Goal: Check status: Check status

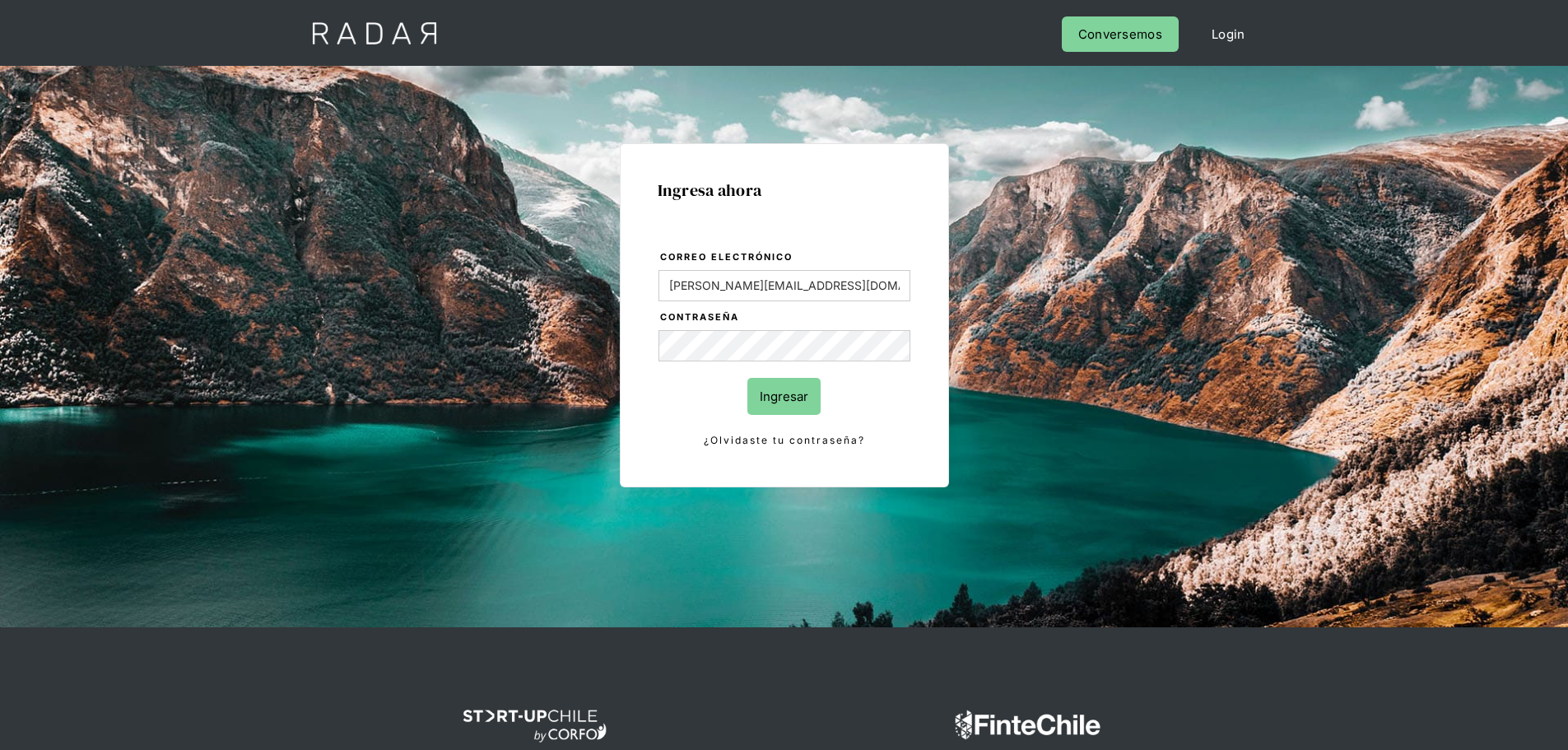
click at [775, 392] on input "Ingresar" at bounding box center [784, 396] width 73 height 37
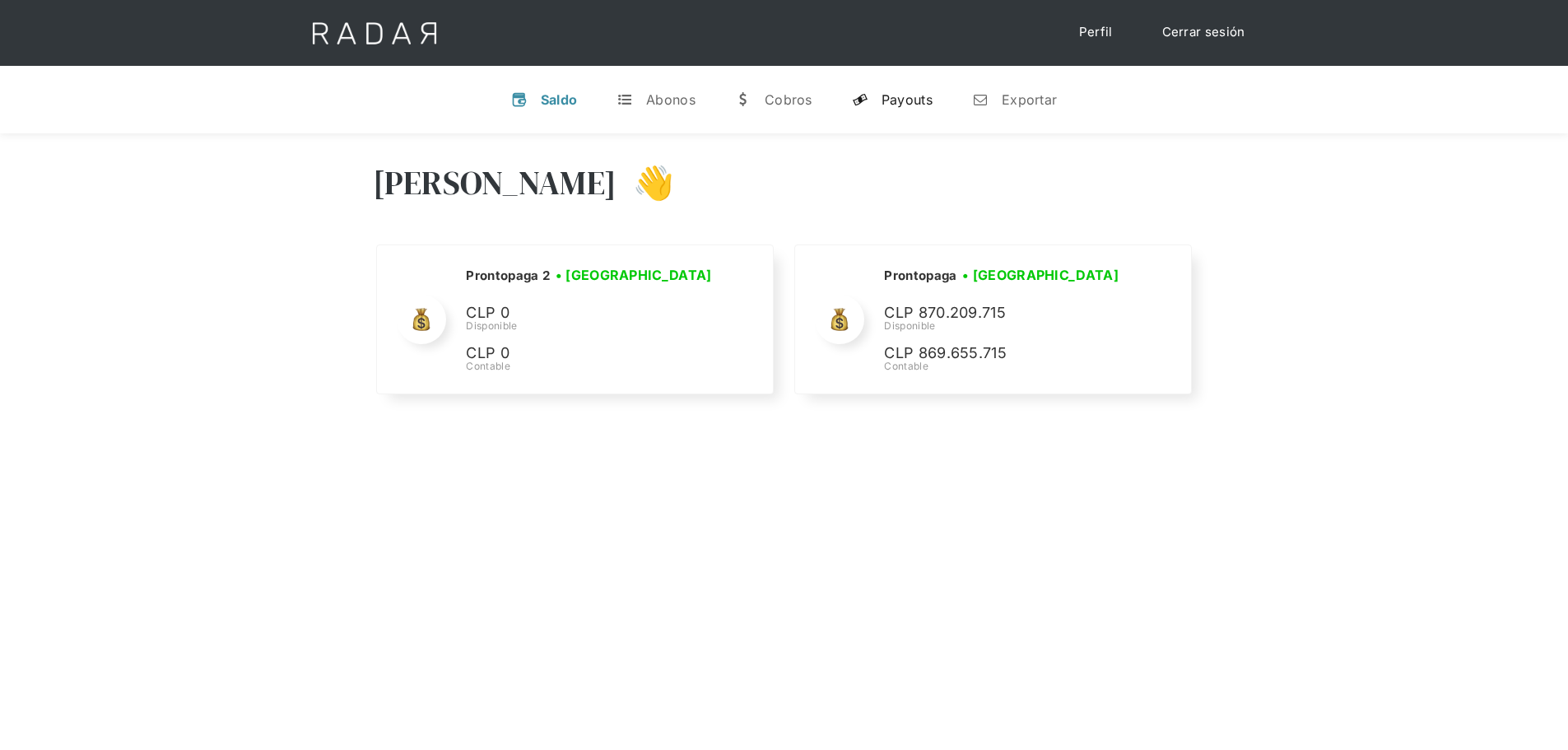
click at [909, 99] on div "Payouts" at bounding box center [907, 100] width 51 height 17
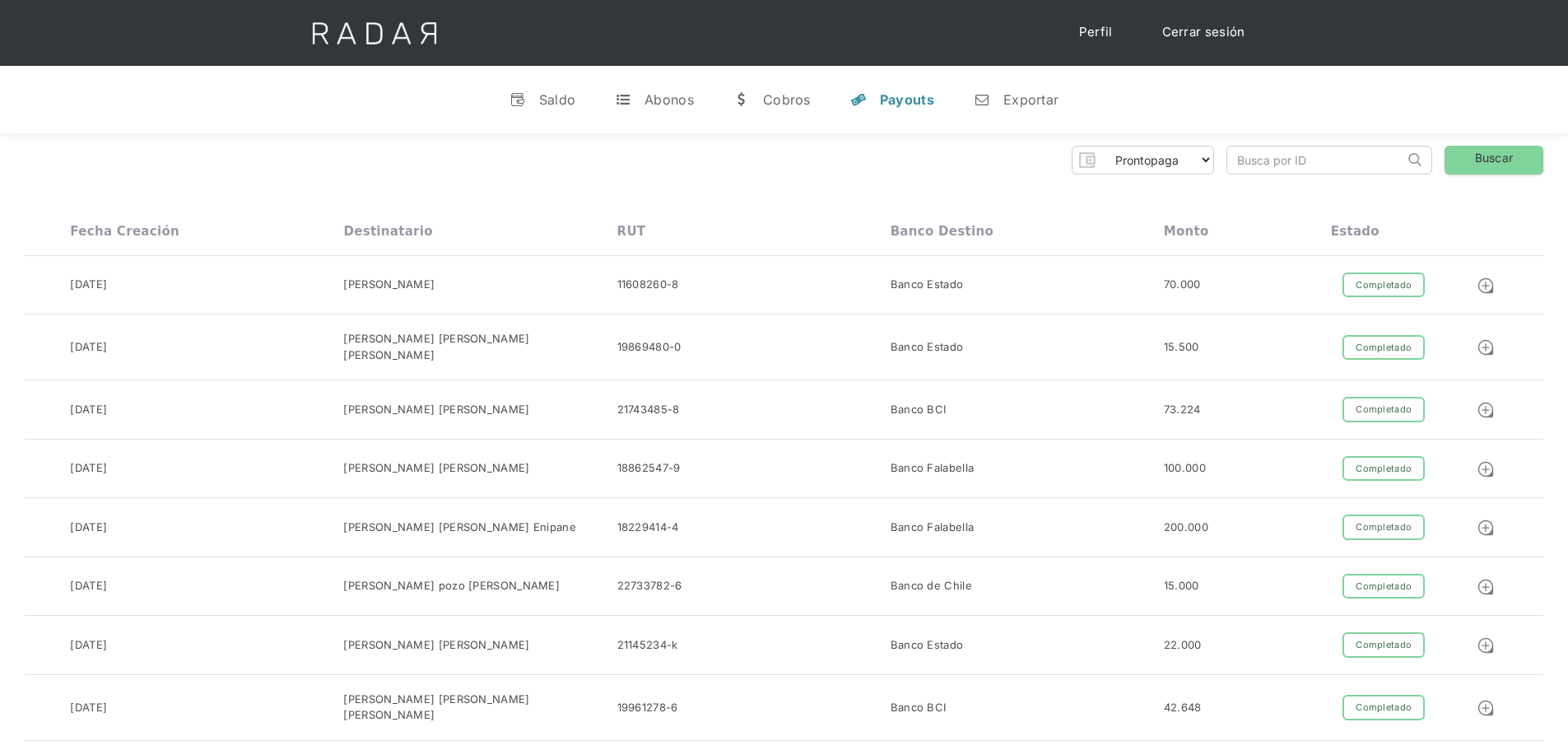
click at [1275, 167] on input "search" at bounding box center [1316, 160] width 177 height 27
paste input "9944cf67-1d3a-4c97-ab4e-67ad845e62dc"
type input "9944cf67-1d3a-4c97-ab4e-67ad845e62dc"
click at [1504, 164] on link "Buscar" at bounding box center [1494, 160] width 99 height 29
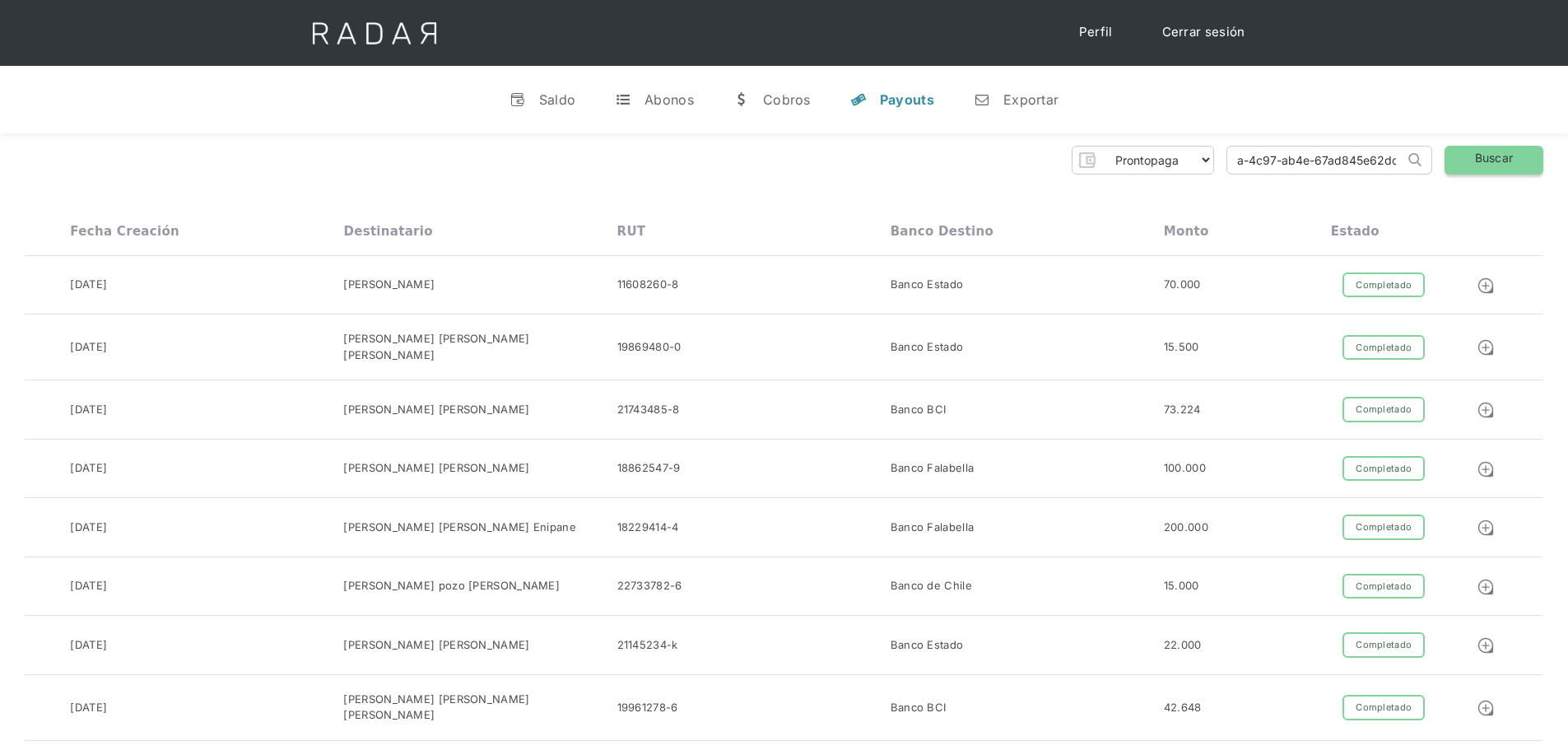
scroll to position [0, 0]
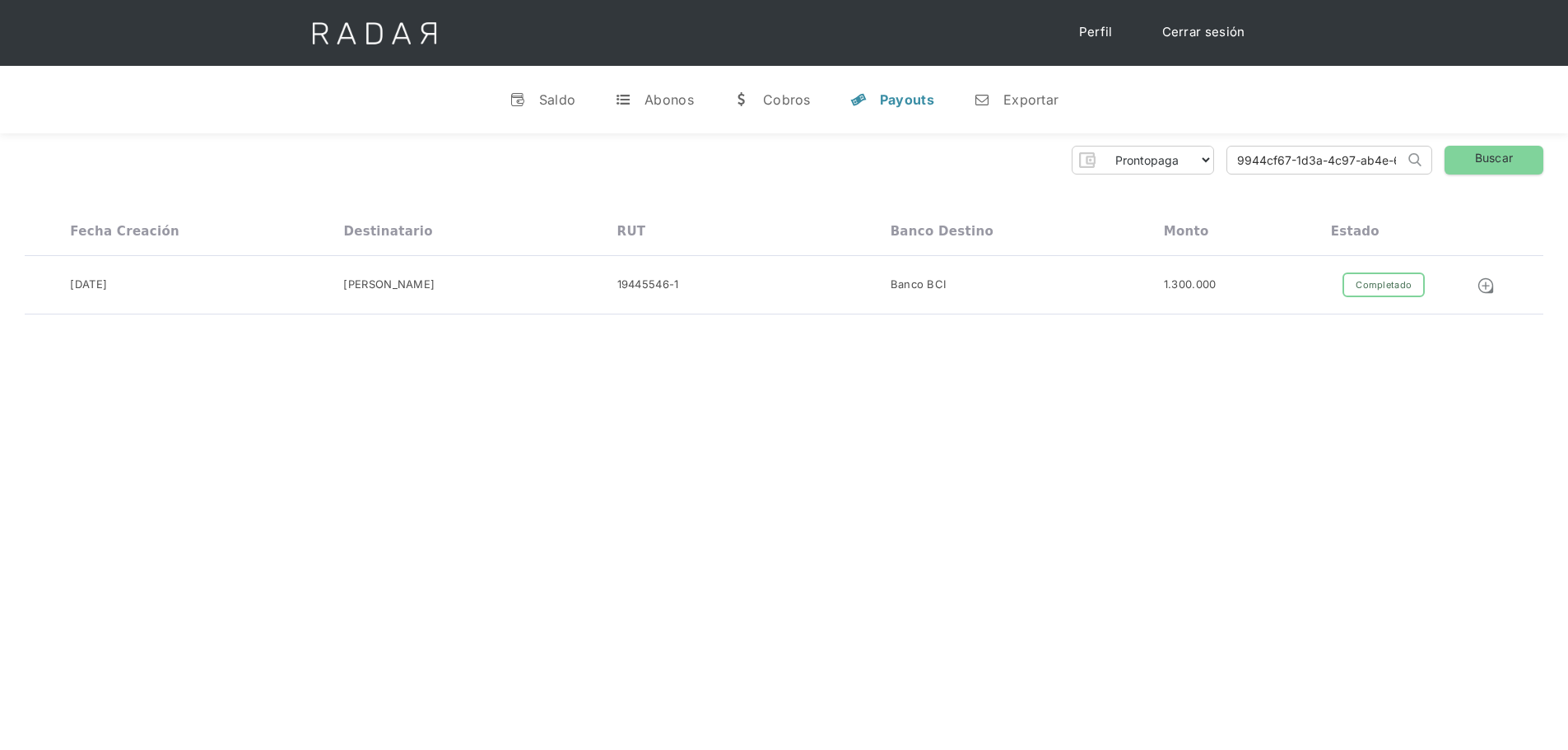
drag, startPoint x: 692, startPoint y: 400, endPoint x: 702, endPoint y: 391, distance: 13.5
click at [692, 400] on div "Hola Evans 👋 Cargando tus cuentas... Nombre de la empresa • Conectada • Descone…" at bounding box center [784, 508] width 1568 height 750
